Goal: Go to known website: Access a specific website the user already knows

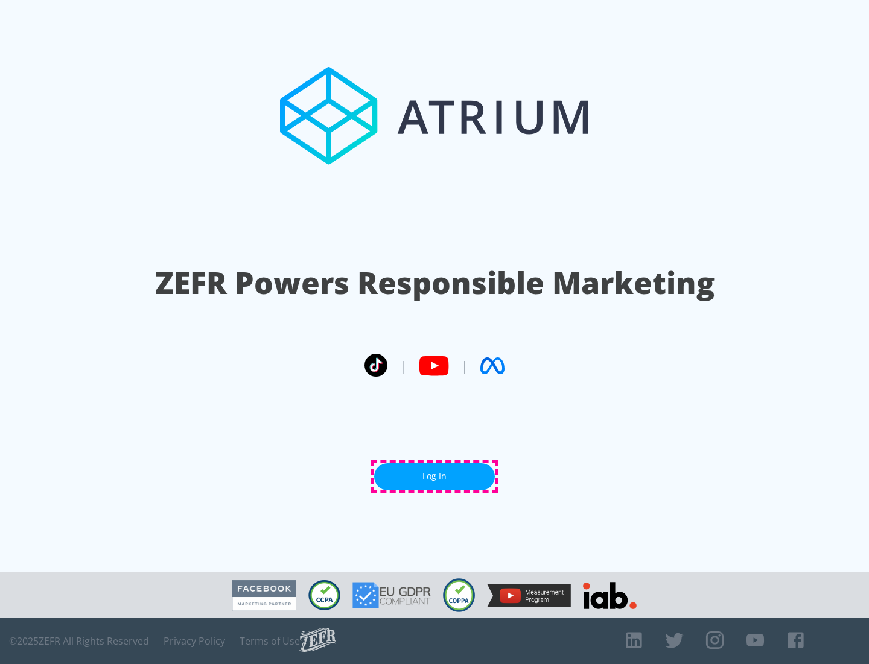
click at [435, 476] on link "Log In" at bounding box center [434, 476] width 121 height 27
